Goal: Information Seeking & Learning: Learn about a topic

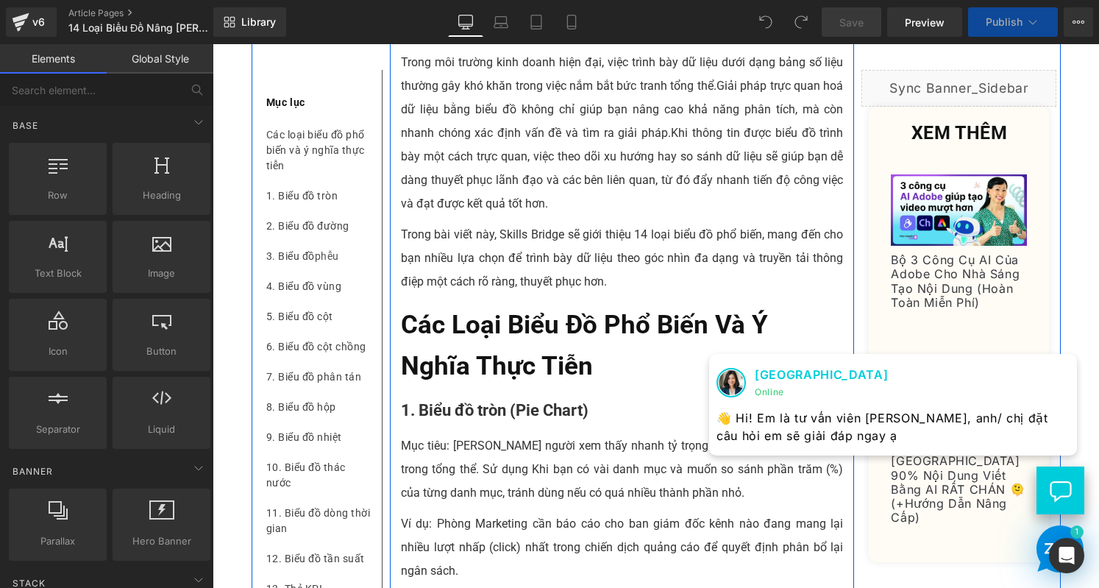
scroll to position [368, 0]
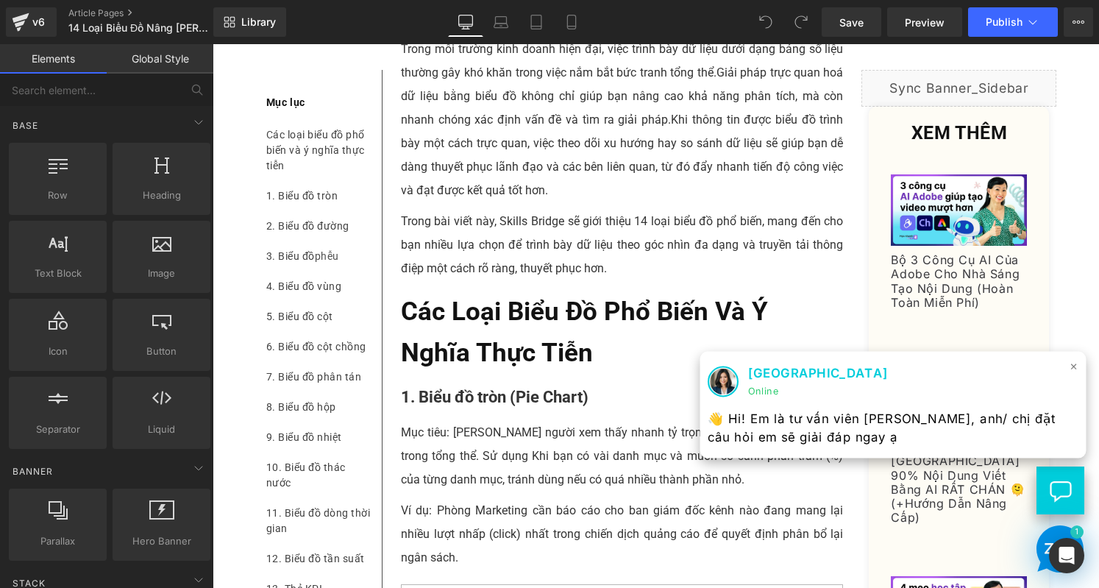
click at [1069, 367] on span "×" at bounding box center [1073, 365] width 9 height 21
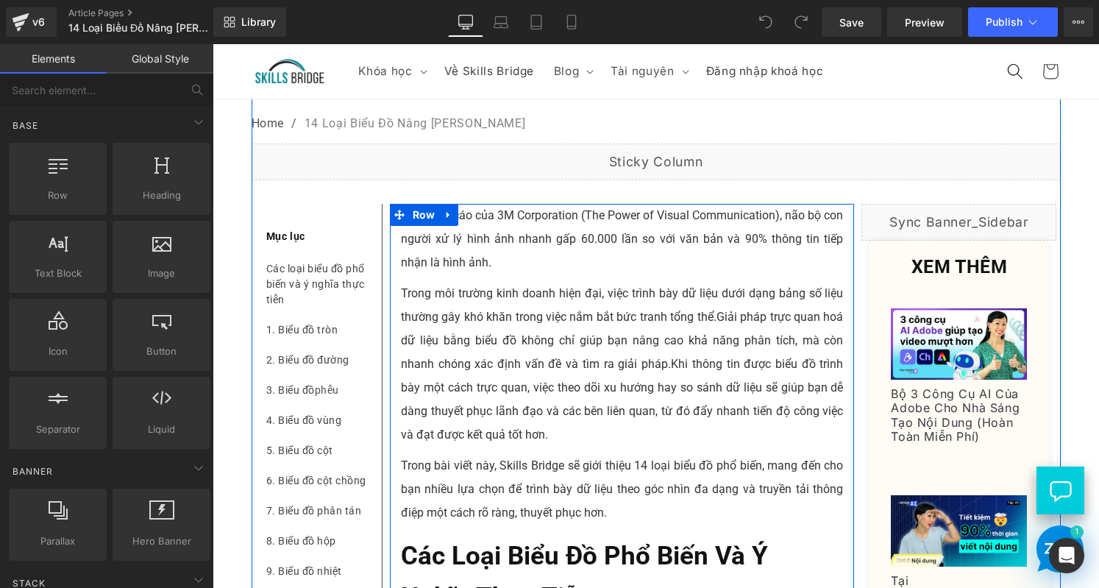
scroll to position [147, 0]
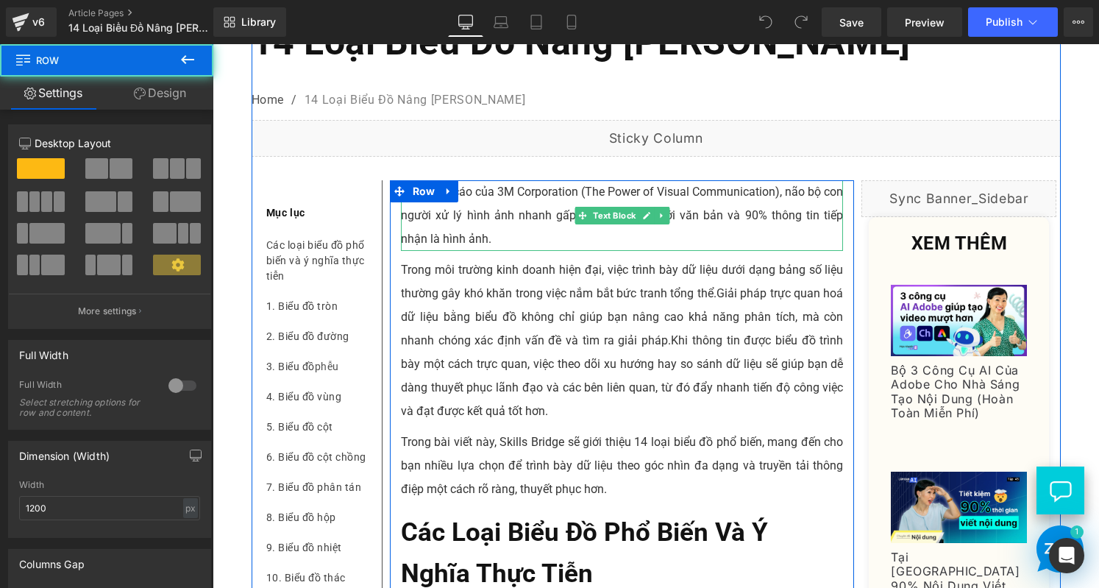
click at [623, 251] on p "Theo báo cáo của 3M Corporation (The Power of Visual Communication), não bộ con…" at bounding box center [622, 215] width 443 height 71
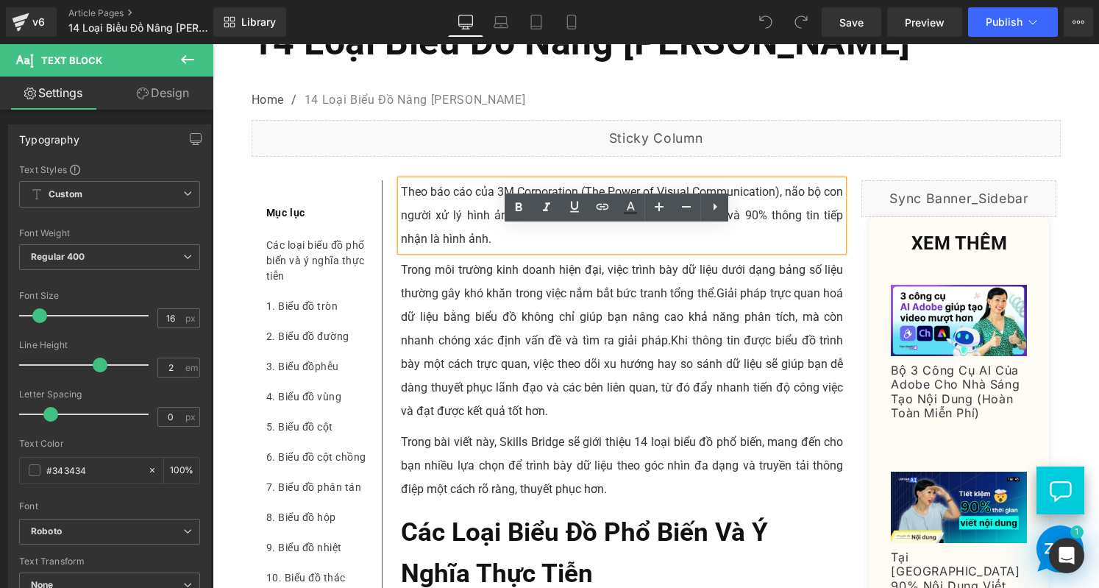
click at [426, 251] on p "Theo báo cáo của 3M Corporation (The Power of Visual Communication), não bộ con…" at bounding box center [622, 215] width 443 height 71
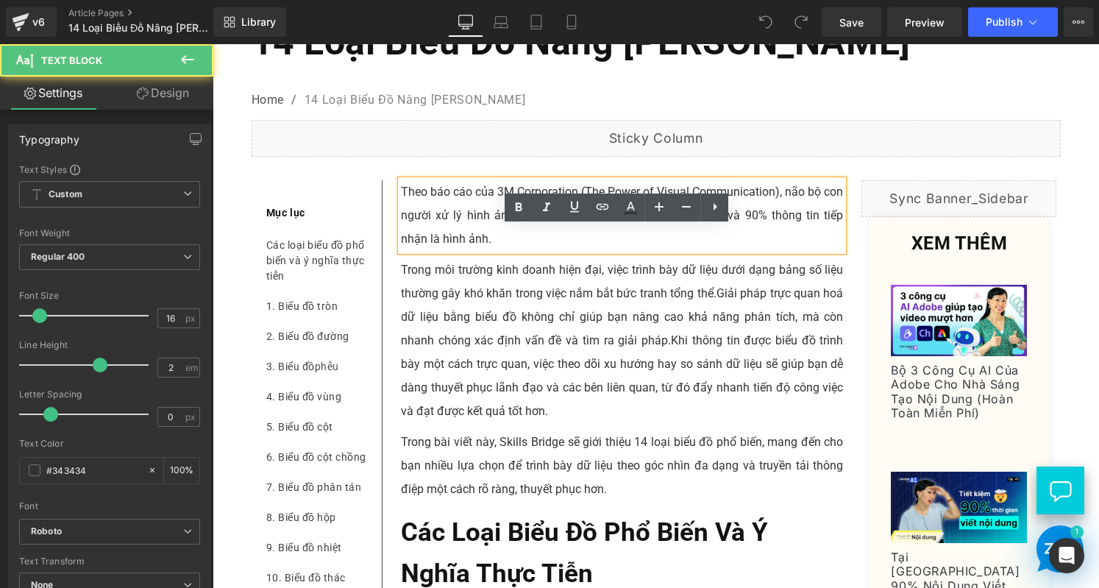
click at [426, 251] on p "Theo báo cáo của 3M Corporation (The Power of Visual Communication), não bộ con…" at bounding box center [622, 215] width 443 height 71
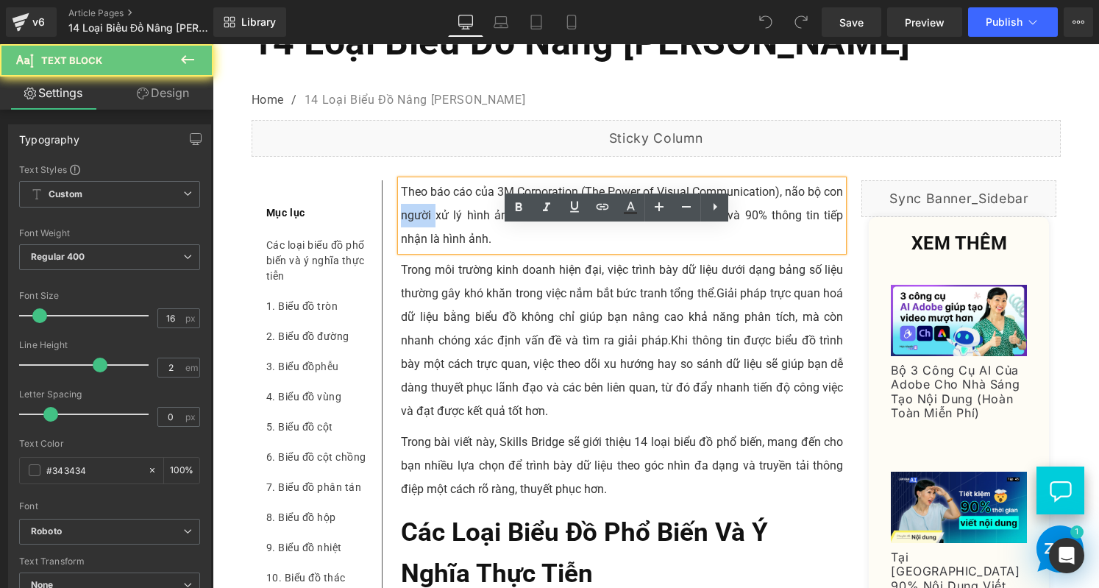
click at [426, 251] on p "Theo báo cáo của 3M Corporation (The Power of Visual Communication), não bộ con…" at bounding box center [622, 215] width 443 height 71
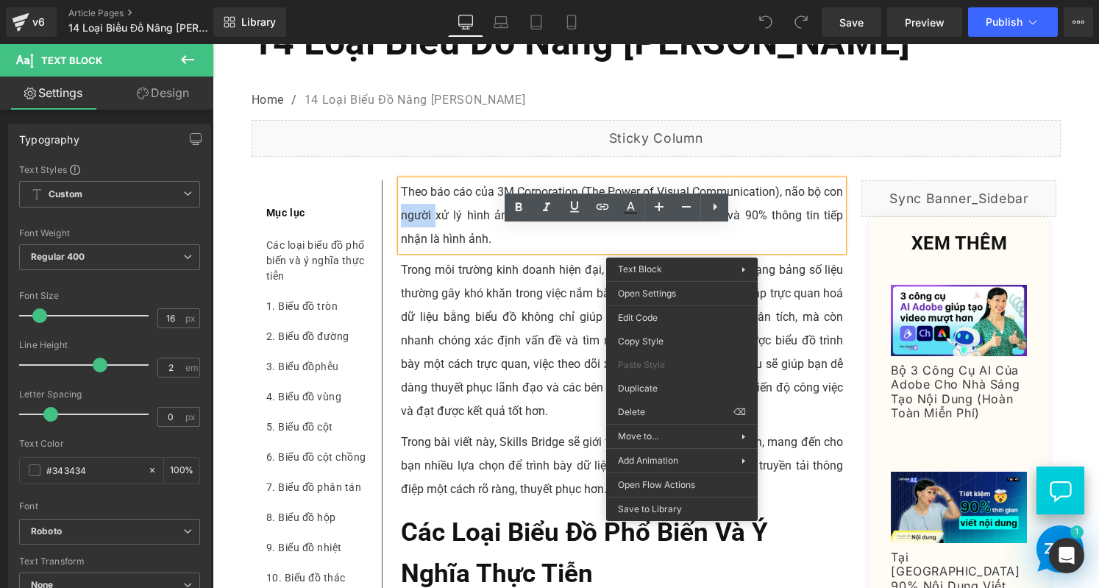
click at [946, 119] on nav "Home / 14 Loại Biểu Đồ Nâng Cao Hiệu Quả Phân Tích Dữ Liệu" at bounding box center [655, 100] width 809 height 38
